Goal: Check status

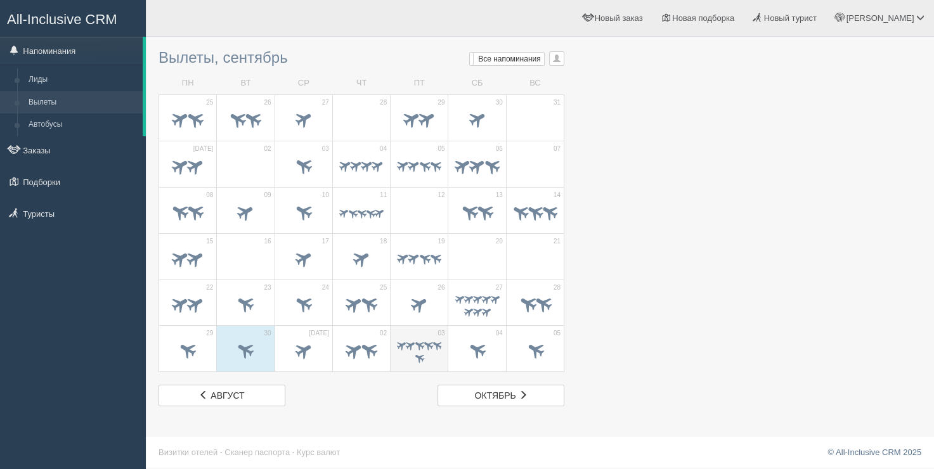
click at [413, 339] on span at bounding box center [411, 345] width 12 height 12
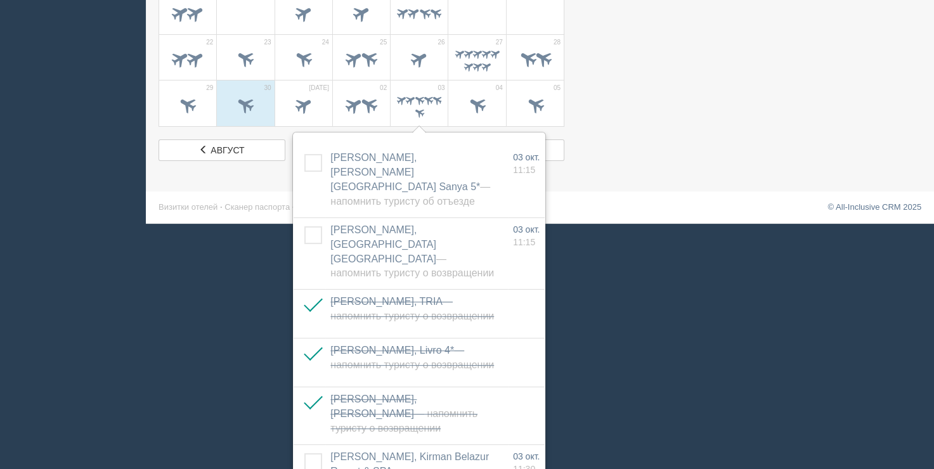
scroll to position [255, 0]
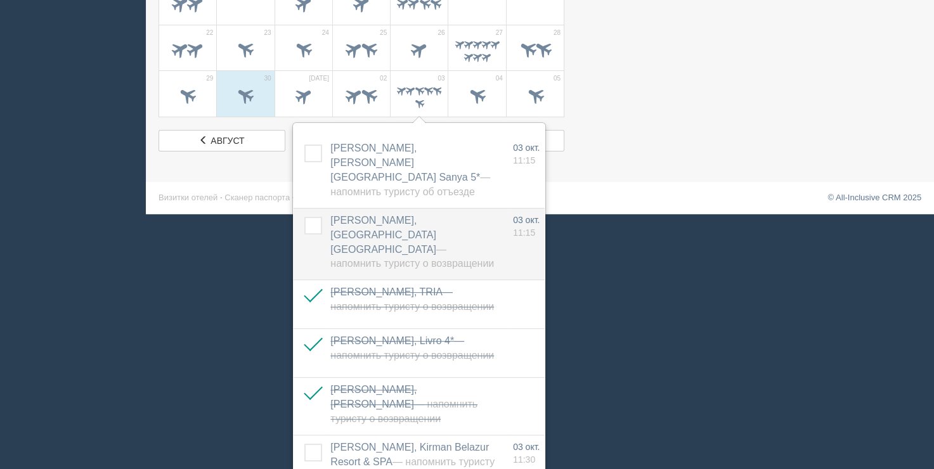
click at [304, 217] on label at bounding box center [304, 217] width 0 height 0
click at [0, 0] on input "checkbox" at bounding box center [0, 0] width 0 height 0
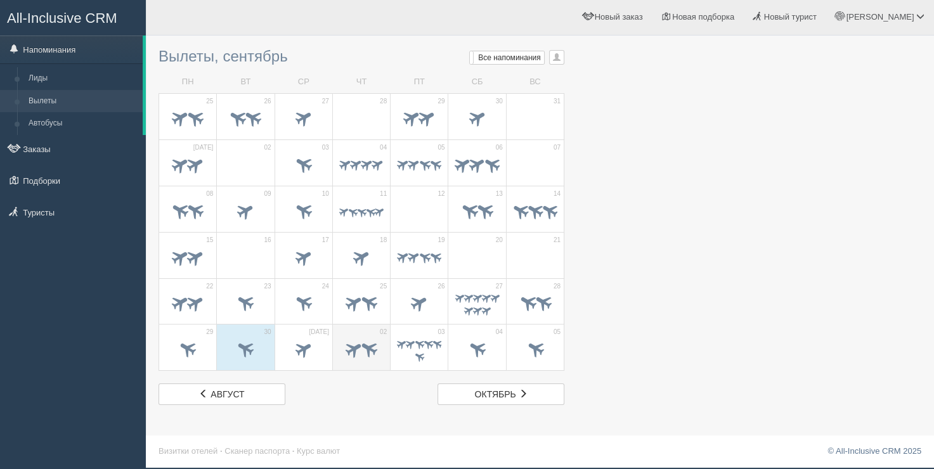
click at [365, 353] on span at bounding box center [369, 349] width 21 height 21
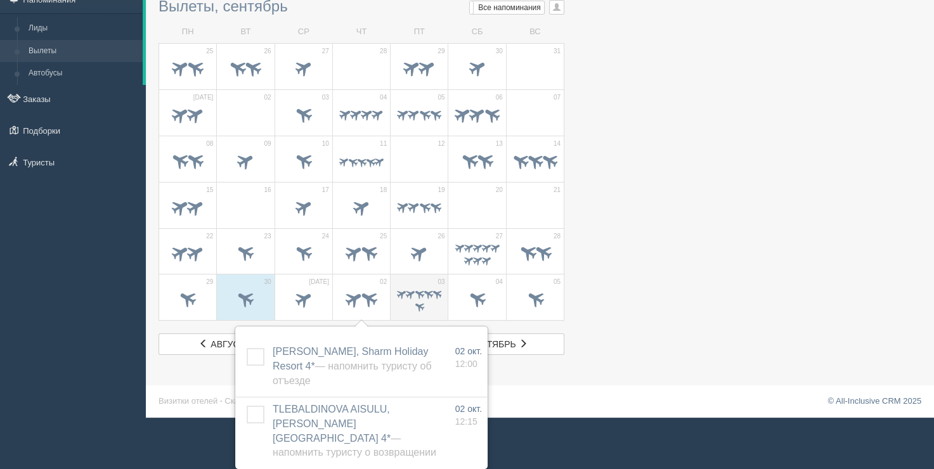
click at [415, 289] on span at bounding box center [419, 294] width 12 height 12
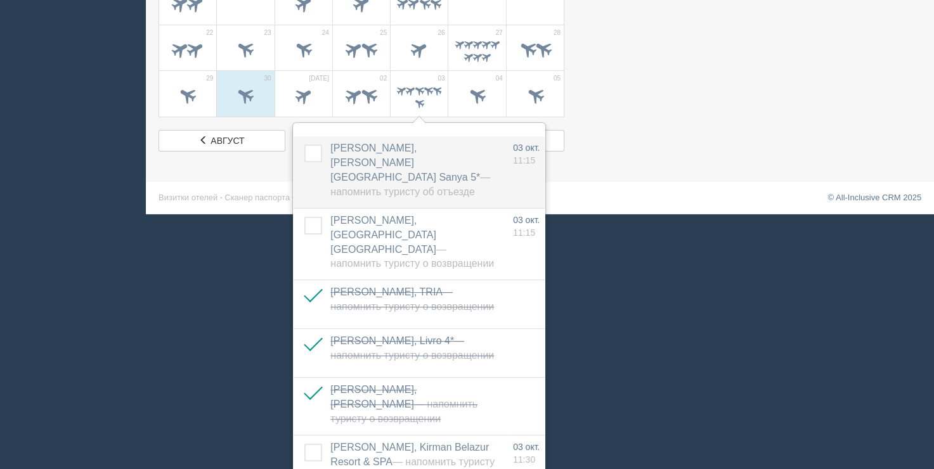
click at [304, 145] on label at bounding box center [304, 145] width 0 height 0
click at [0, 0] on input "checkbox" at bounding box center [0, 0] width 0 height 0
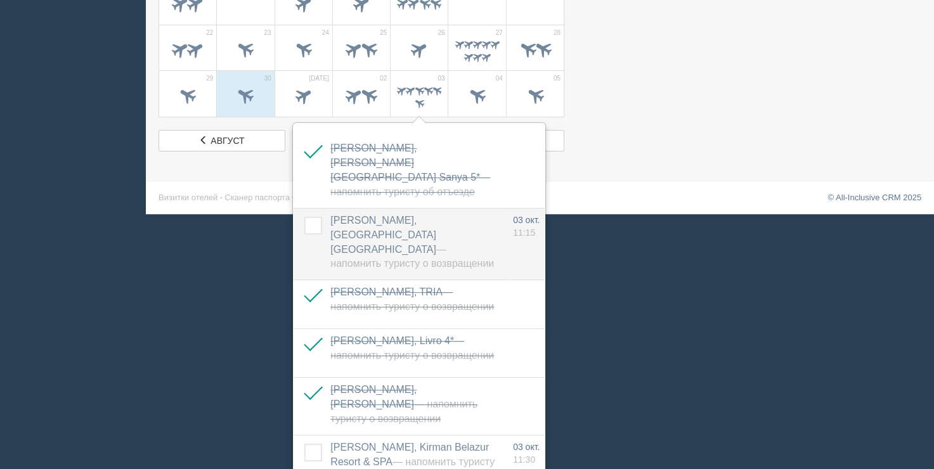
click at [304, 217] on label at bounding box center [304, 217] width 0 height 0
click at [0, 0] on input "checkbox" at bounding box center [0, 0] width 0 height 0
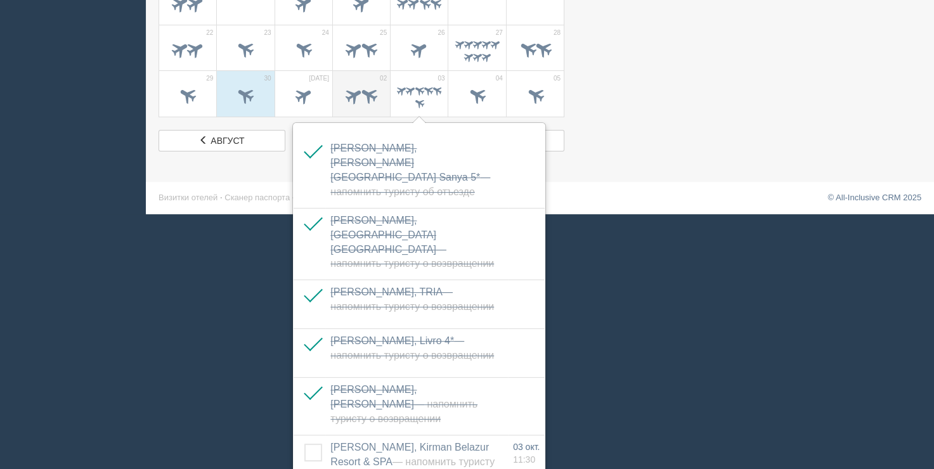
click at [360, 99] on span at bounding box center [361, 97] width 44 height 22
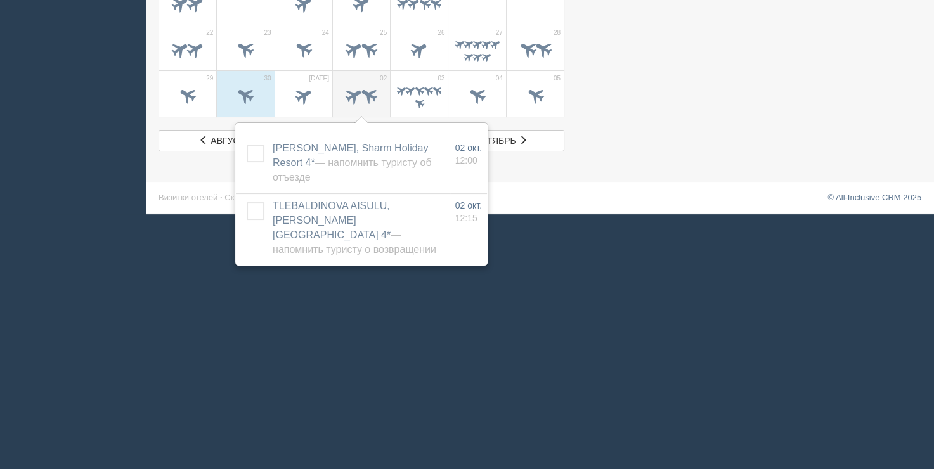
scroll to position [51, 0]
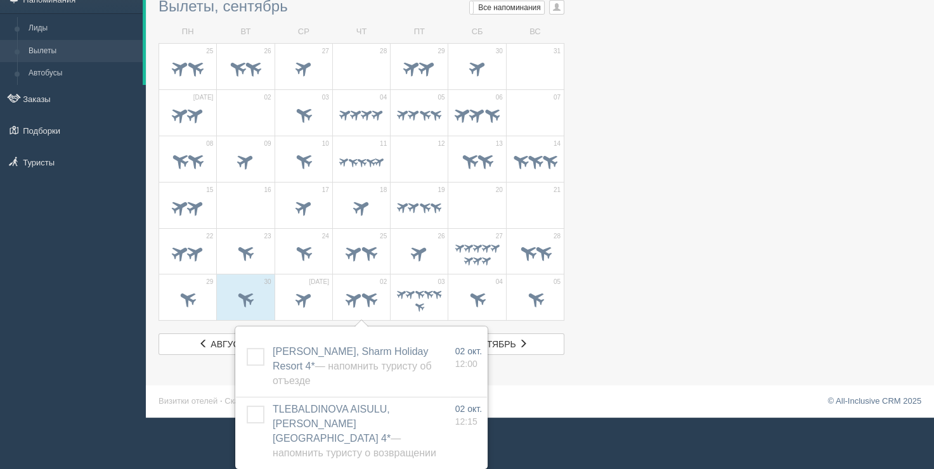
click at [246, 205] on span at bounding box center [245, 208] width 44 height 22
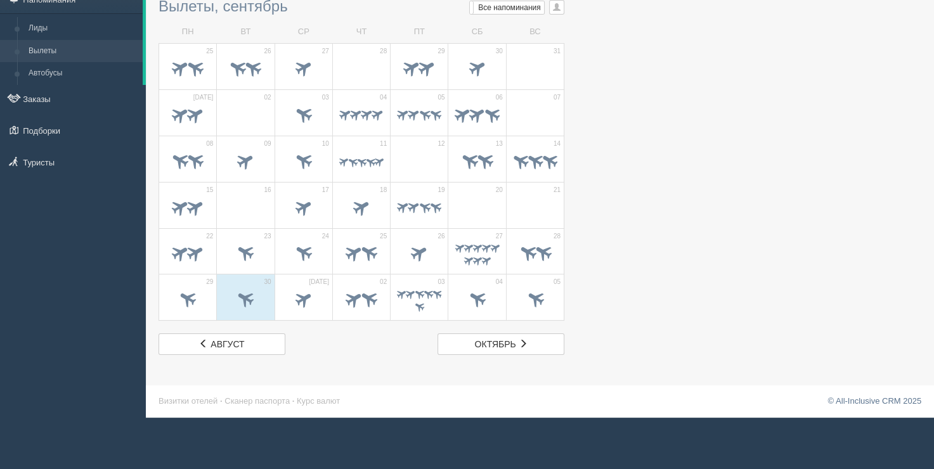
scroll to position [1, 0]
